Goal: Information Seeking & Learning: Learn about a topic

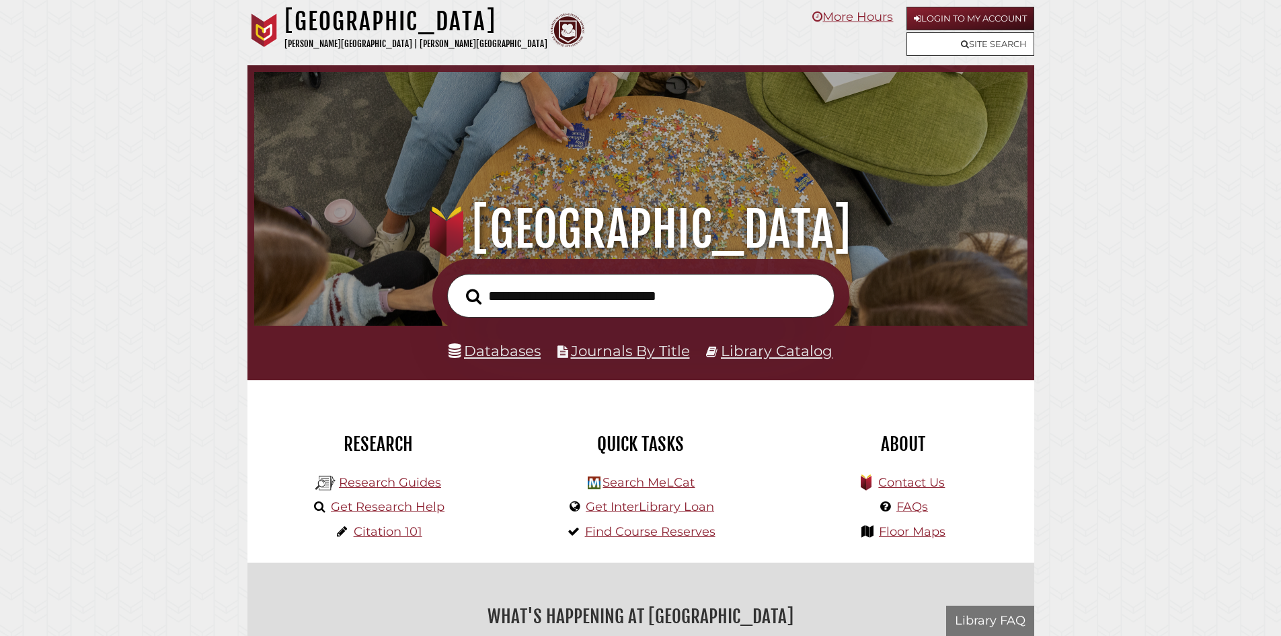
scroll to position [256, 767]
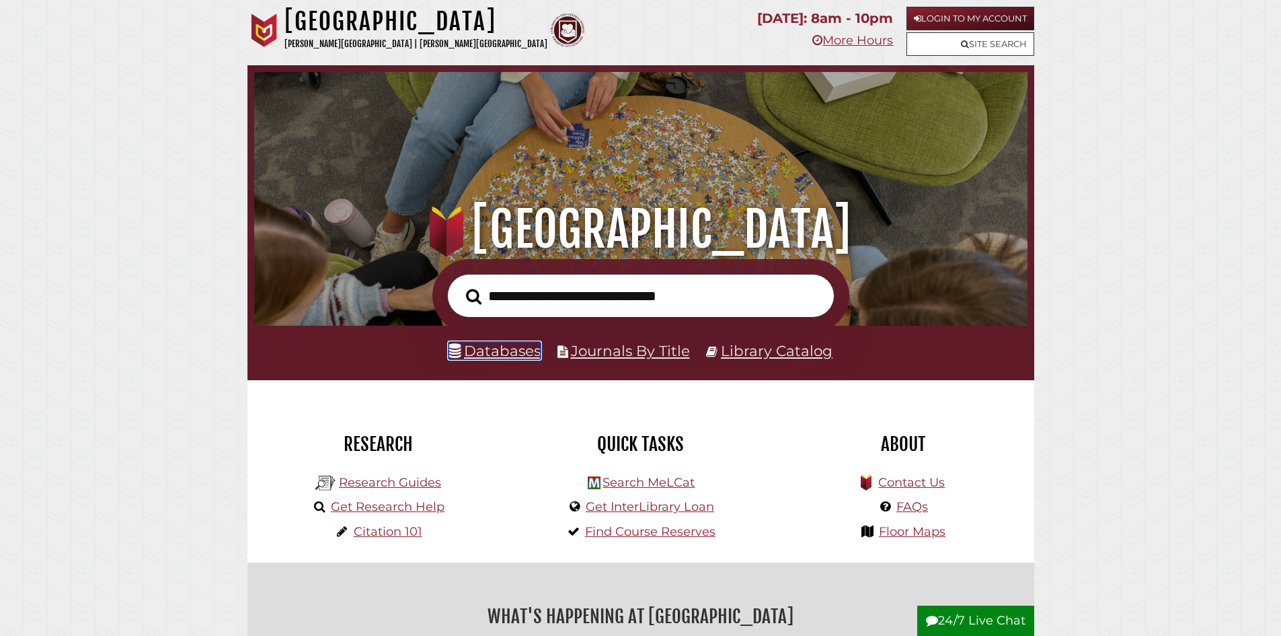
click at [517, 357] on link "Databases" at bounding box center [495, 350] width 92 height 17
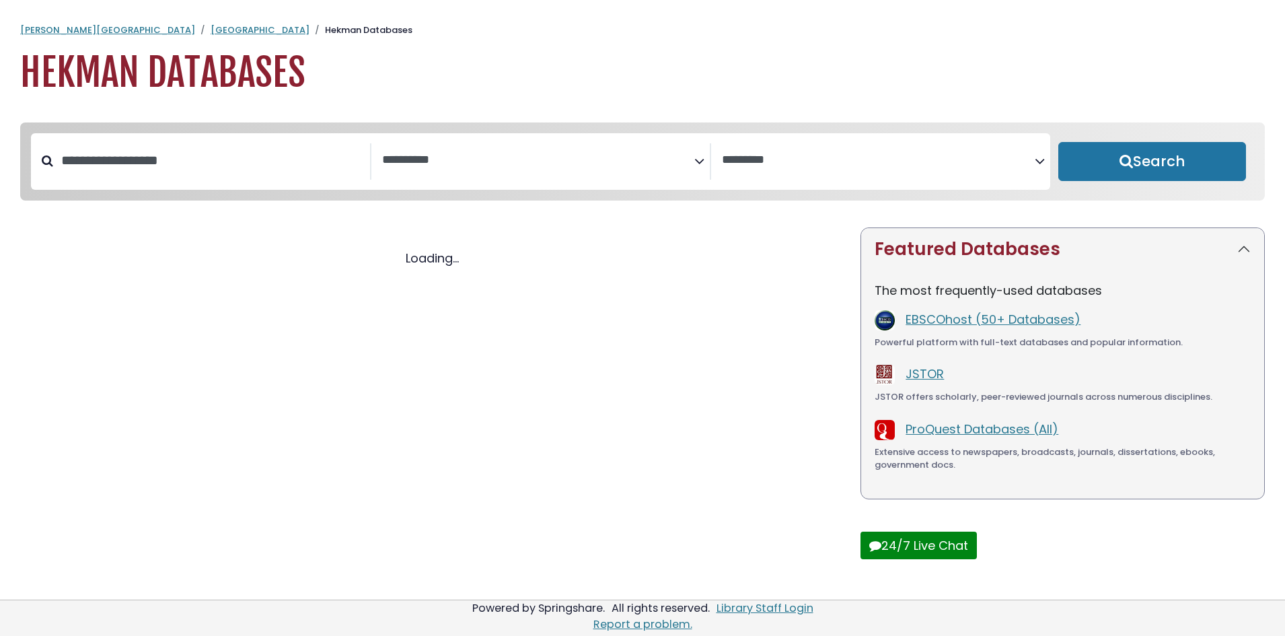
select select "Database Subject Filter"
select select "Database Vendors Filter"
select select "Database Subject Filter"
select select "Database Vendors Filter"
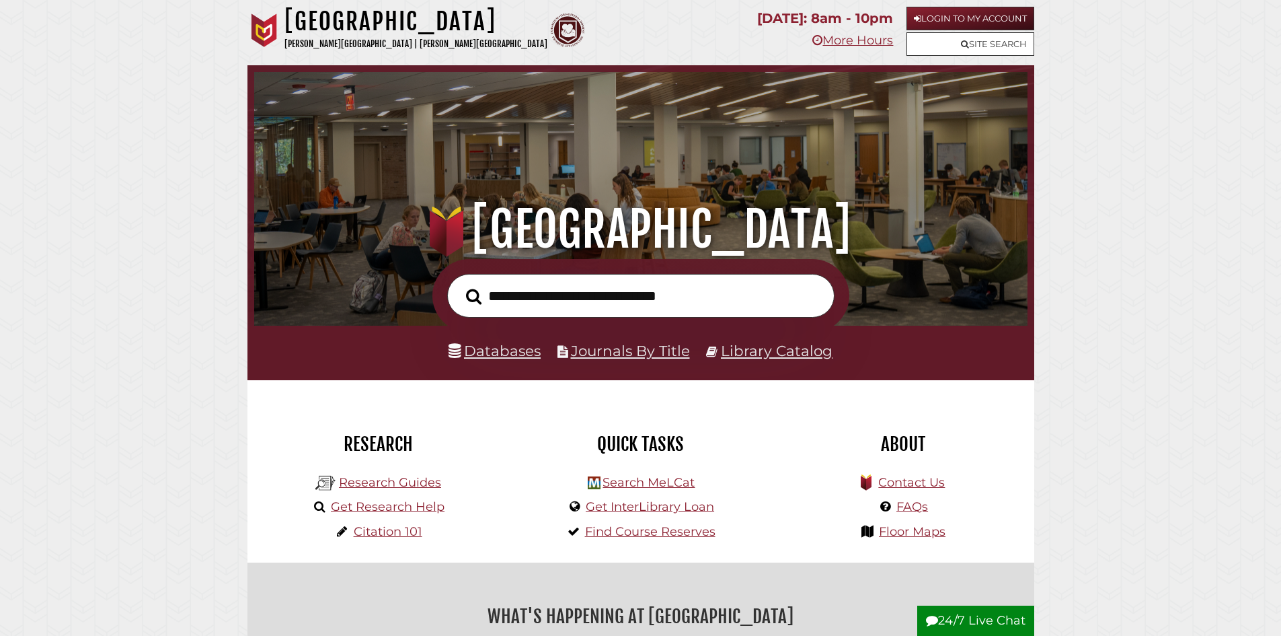
scroll to position [256, 767]
click at [375, 486] on link "Research Guides" at bounding box center [390, 482] width 102 height 15
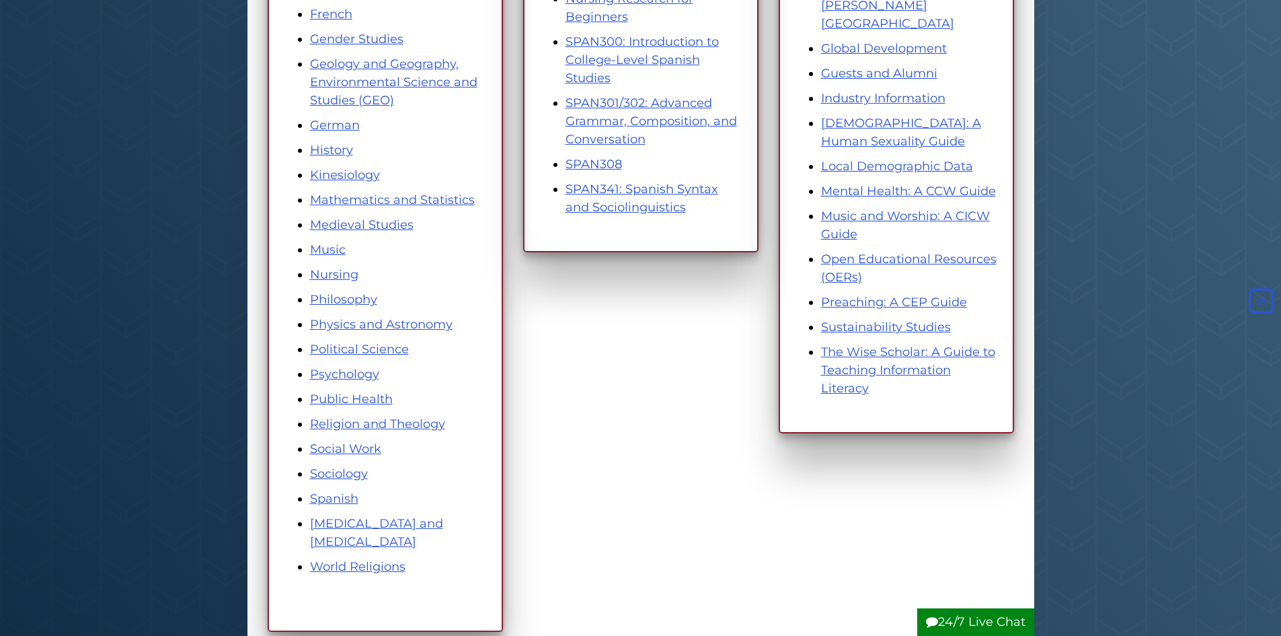
scroll to position [538, 0]
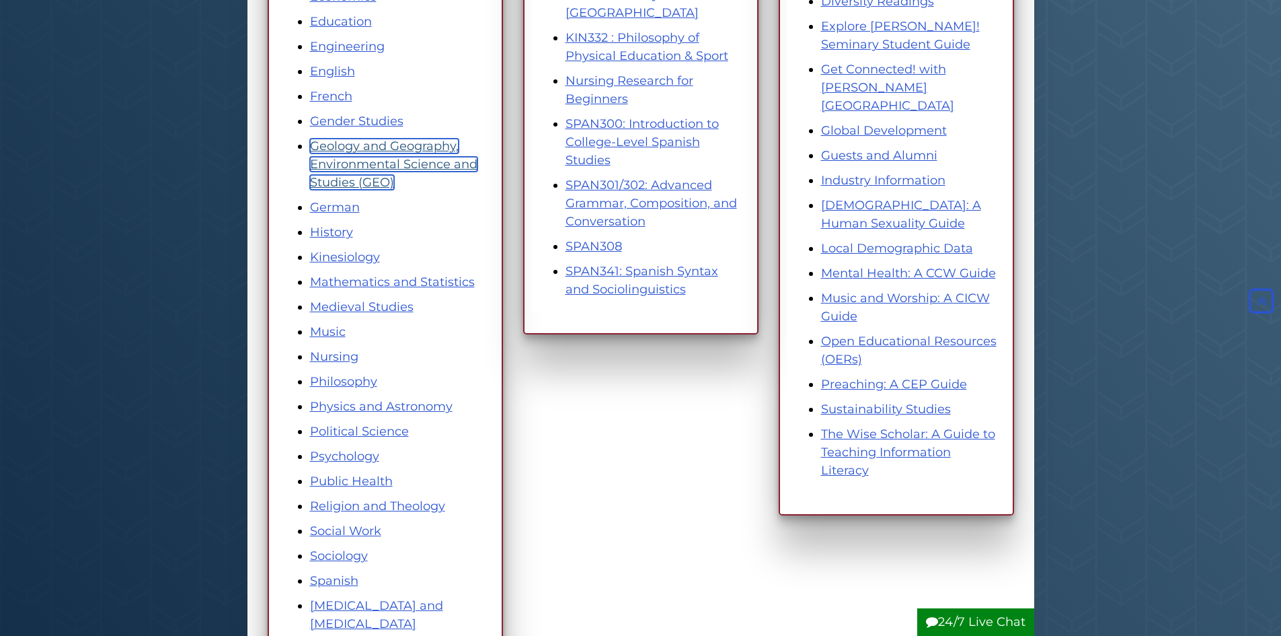
click at [387, 152] on link "Geology and Geography, Environmental Science and Studies (GEO)" at bounding box center [393, 164] width 167 height 51
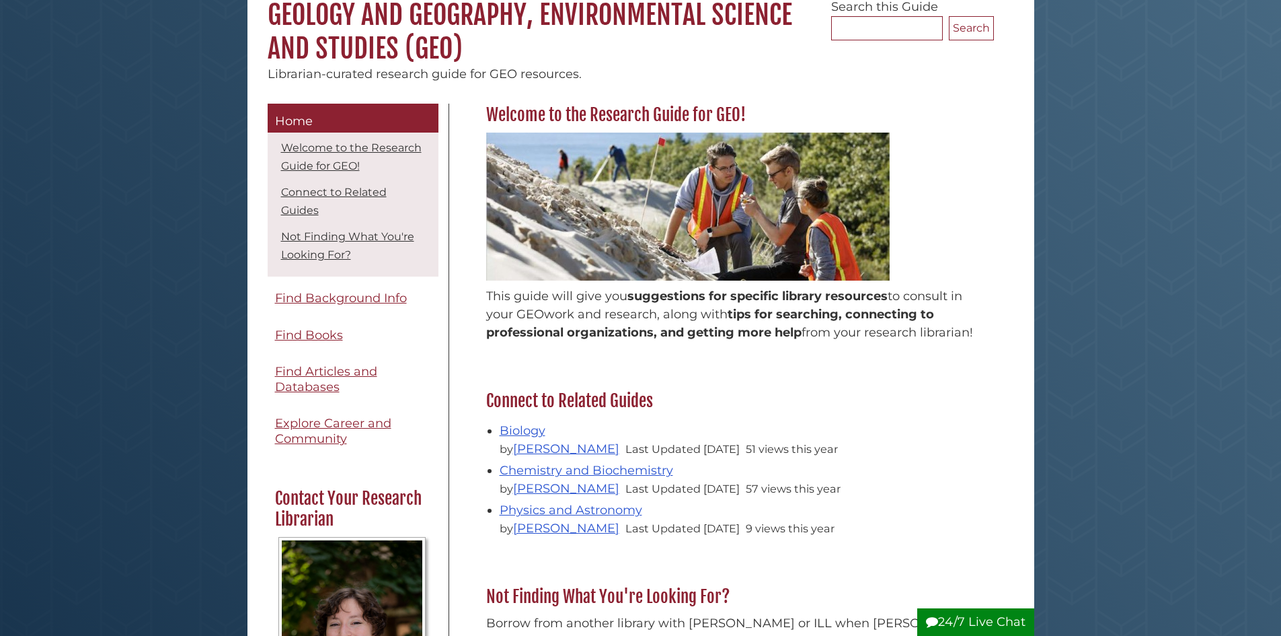
scroll to position [135, 0]
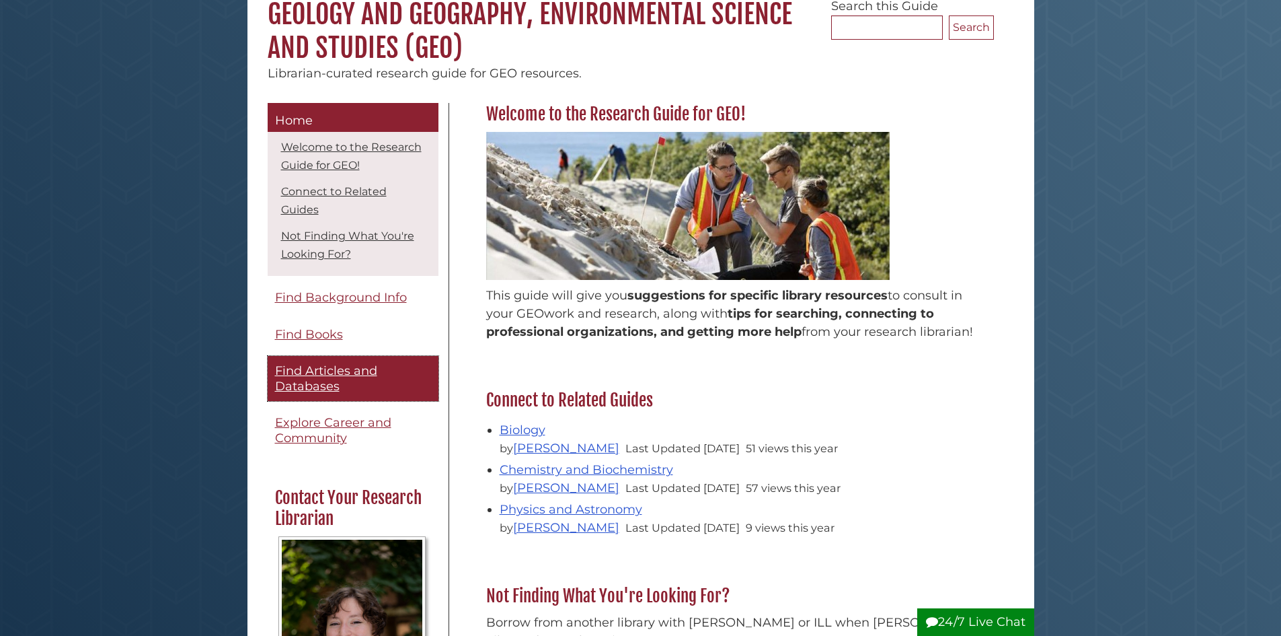
click at [344, 374] on span "Find Articles and Databases" at bounding box center [326, 378] width 102 height 30
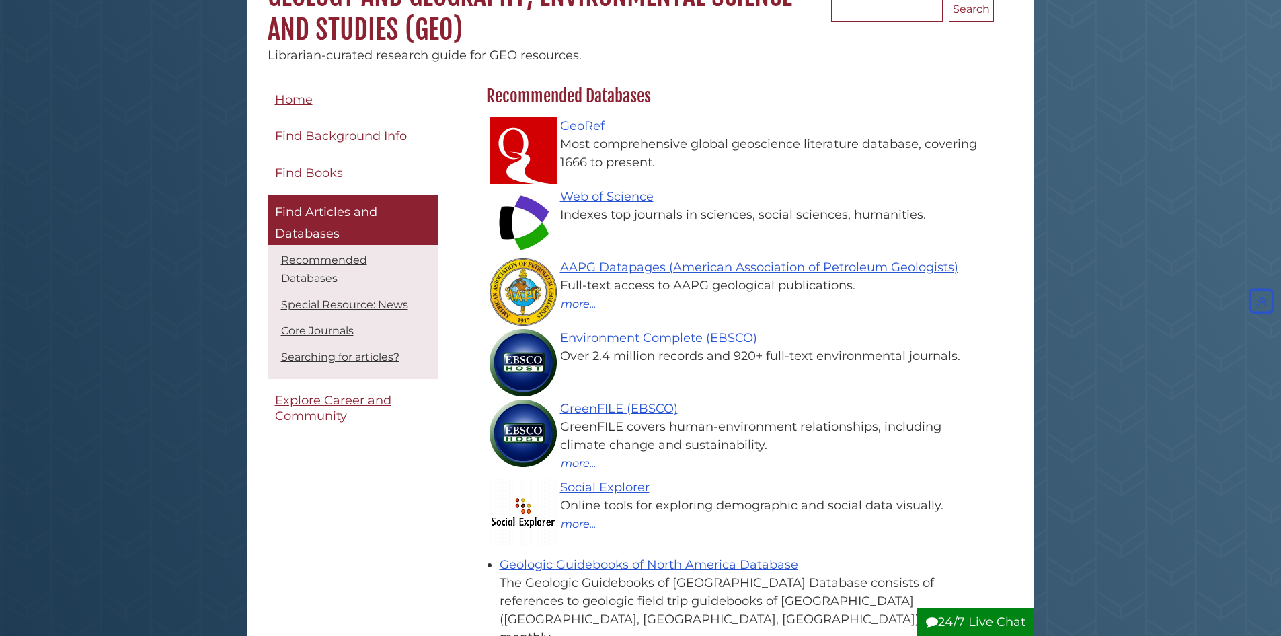
scroll to position [135, 0]
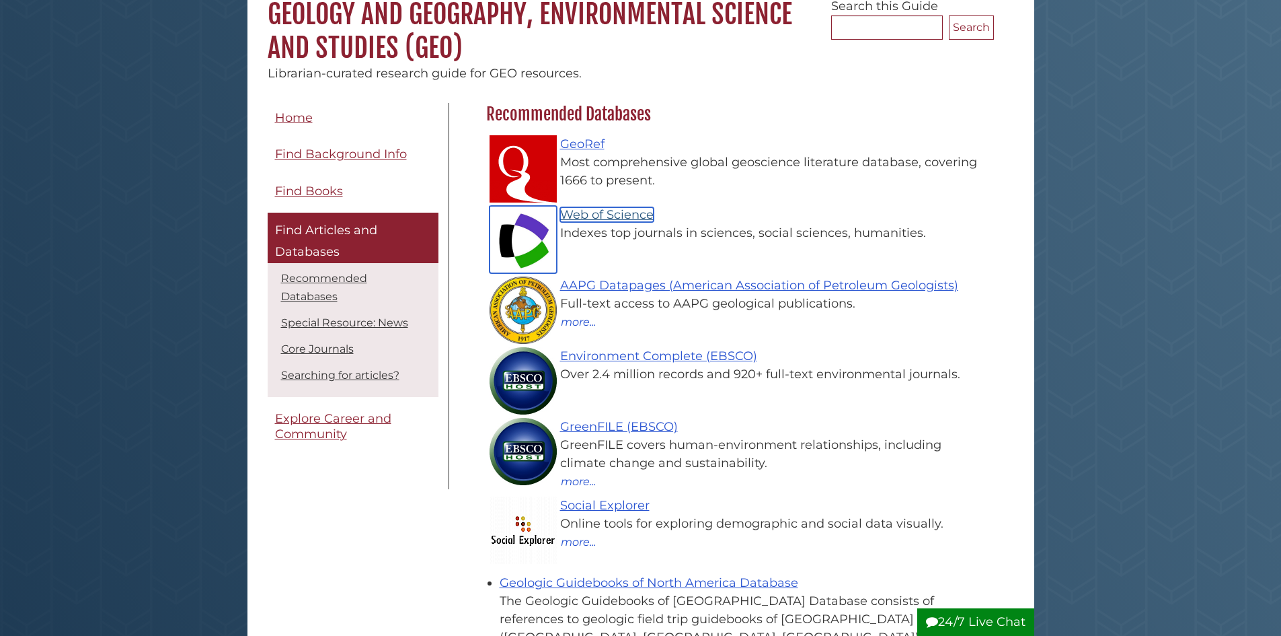
click at [643, 211] on link "Web of Science" at bounding box center [607, 214] width 94 height 15
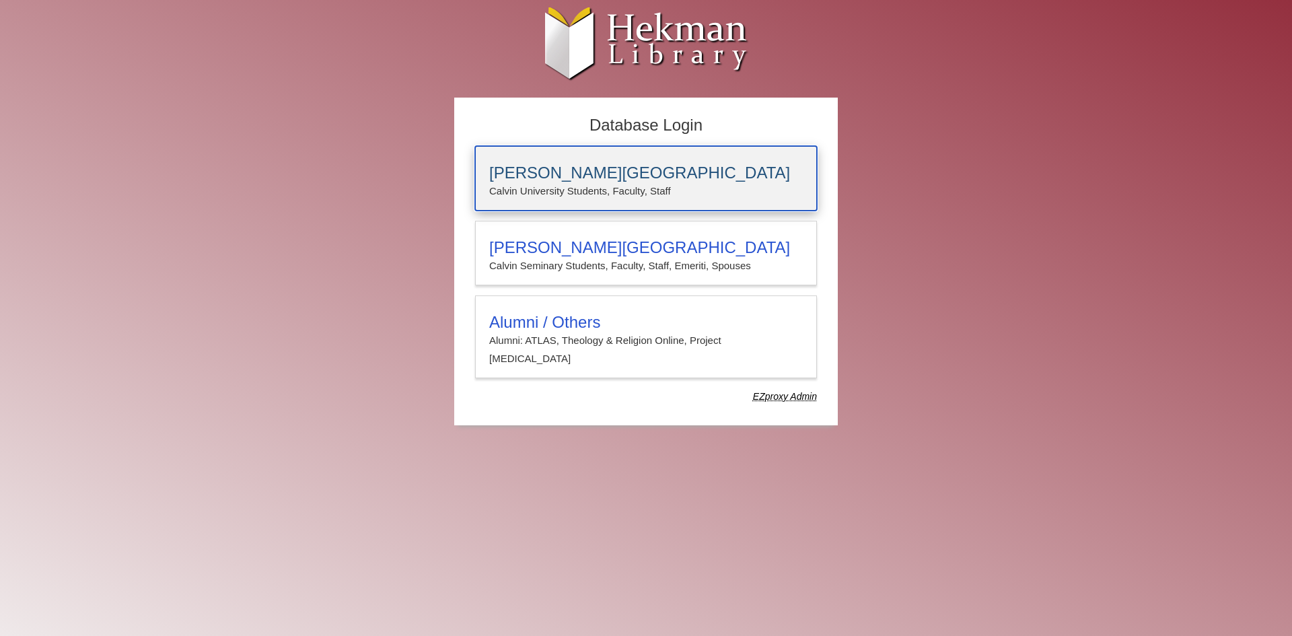
click at [632, 186] on p "Calvin University Students, Faculty, Staff" at bounding box center [645, 190] width 313 height 17
